Goal: Task Accomplishment & Management: Use online tool/utility

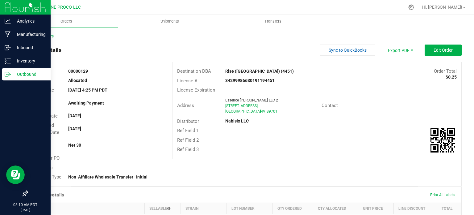
click at [12, 73] on p "Outbound" at bounding box center [29, 73] width 37 height 7
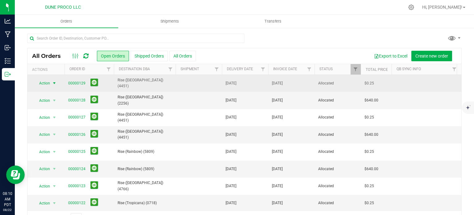
click at [42, 82] on span "Action" at bounding box center [42, 83] width 17 height 9
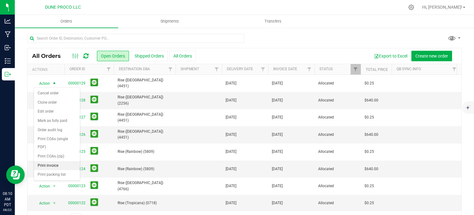
click at [43, 167] on li "Print invoice" at bounding box center [57, 165] width 46 height 9
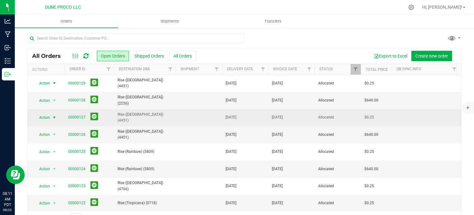
click at [48, 115] on span "Action" at bounding box center [42, 117] width 17 height 9
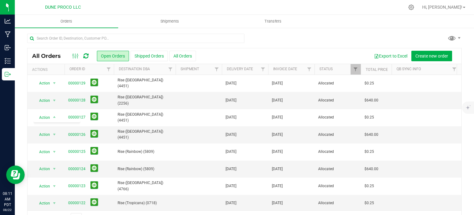
click at [263, 37] on div at bounding box center [244, 41] width 435 height 14
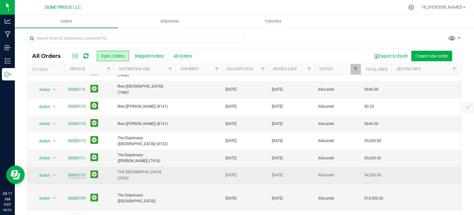
scroll to position [16, 0]
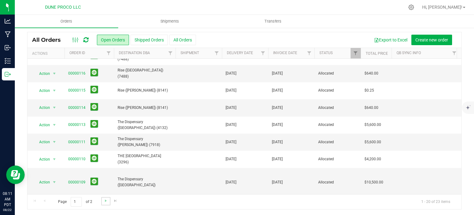
click at [105, 202] on link "Go to the next page" at bounding box center [105, 201] width 9 height 8
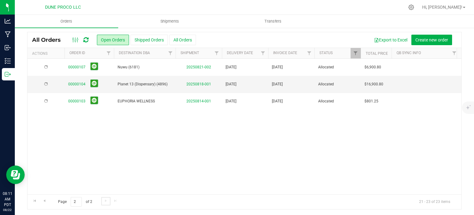
scroll to position [0, 0]
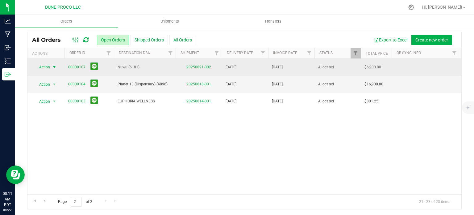
click at [47, 65] on span "Action" at bounding box center [42, 67] width 17 height 9
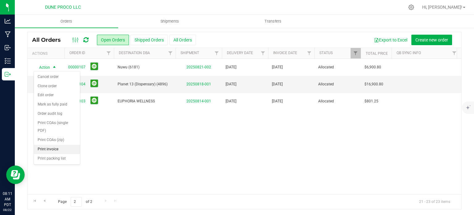
click at [52, 149] on li "Print invoice" at bounding box center [57, 148] width 46 height 9
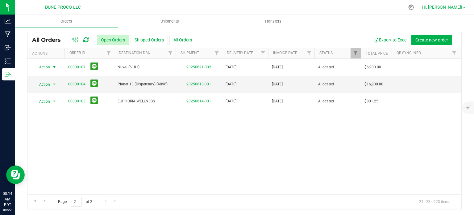
click at [465, 7] on span at bounding box center [464, 7] width 2 height 1
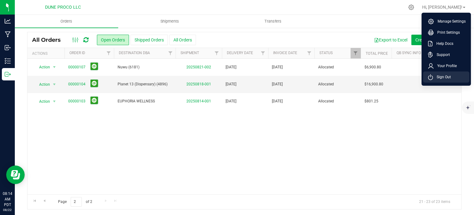
click at [430, 77] on icon at bounding box center [430, 77] width 5 height 6
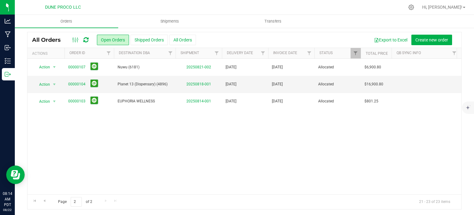
scroll to position [1, 0]
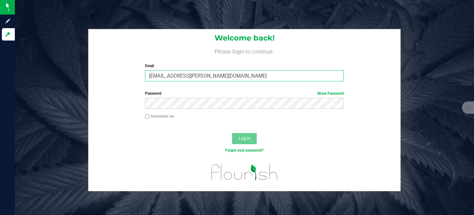
click at [204, 74] on input "[EMAIL_ADDRESS][PERSON_NAME][DOMAIN_NAME]" at bounding box center [244, 75] width 199 height 11
type input "[EMAIL_ADDRESS][DOMAIN_NAME]"
click at [249, 141] on button "Log In" at bounding box center [244, 138] width 25 height 11
